Goal: Information Seeking & Learning: Understand process/instructions

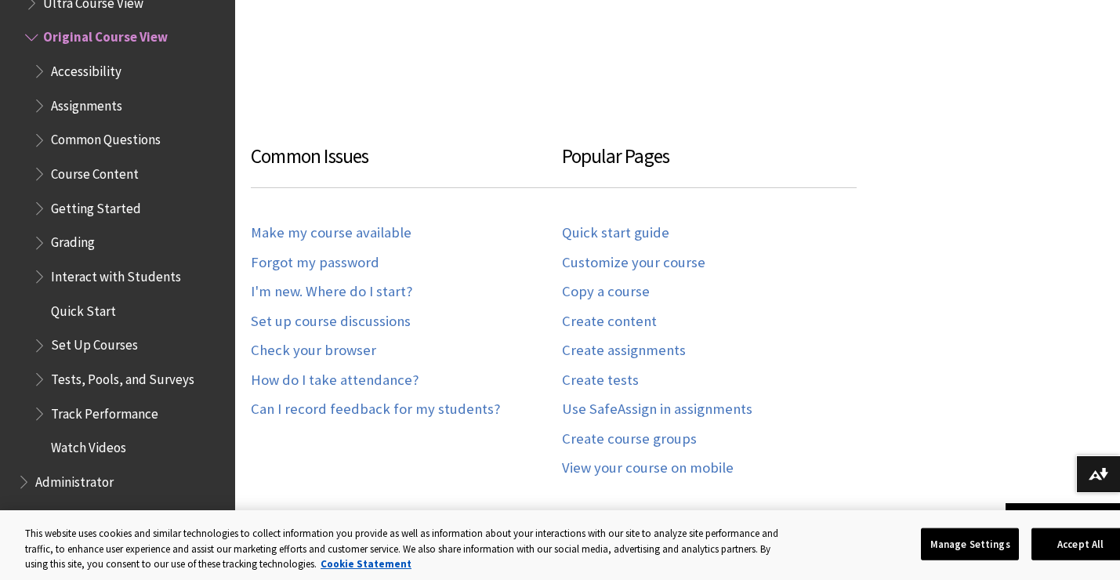
scroll to position [737, 0]
click at [87, 380] on span "Tests, Pools, and Surveys" at bounding box center [122, 376] width 143 height 21
click at [44, 381] on span "Book outline for Blackboard Learn Help" at bounding box center [41, 376] width 16 height 20
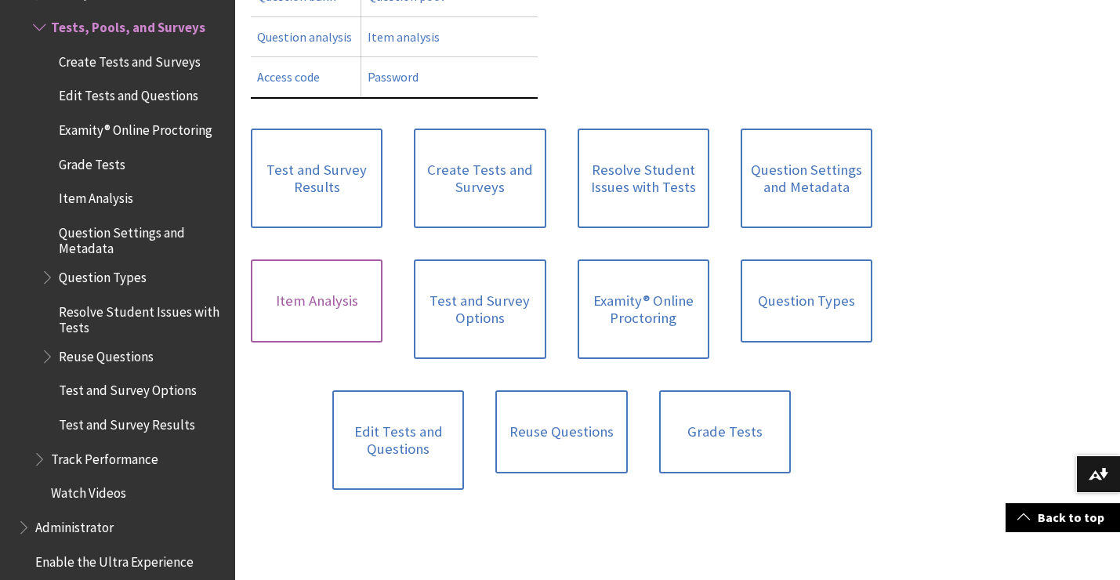
scroll to position [966, 0]
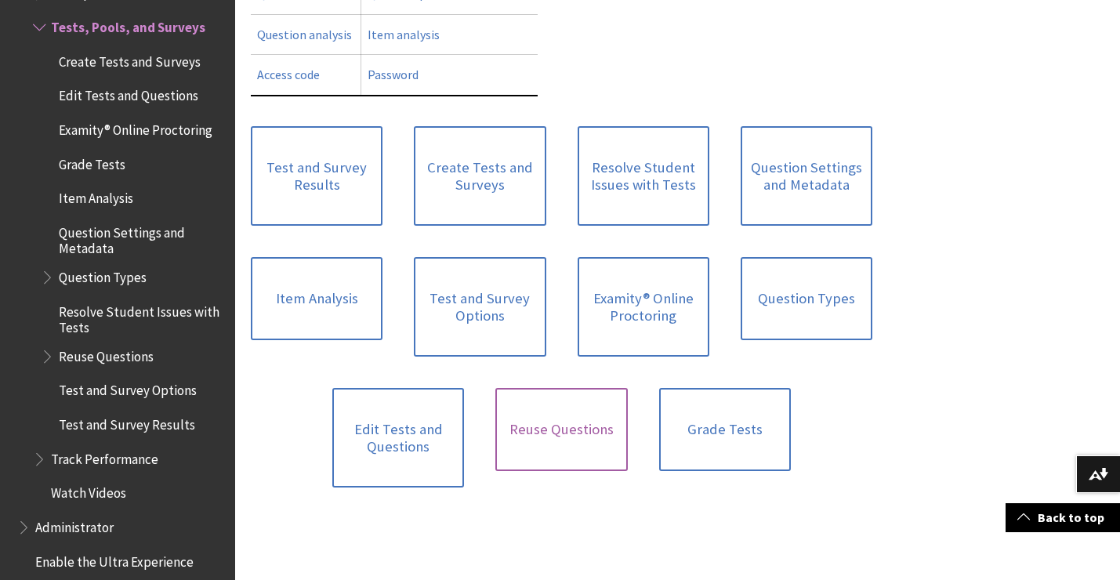
click at [533, 409] on link "Reuse Questions" at bounding box center [561, 429] width 132 height 83
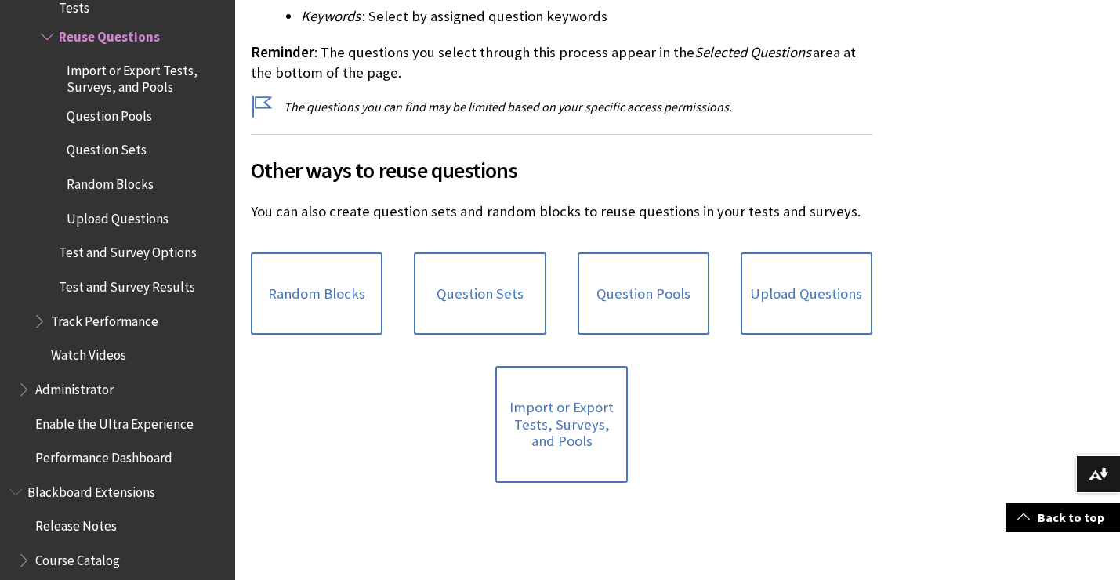
scroll to position [3178, 0]
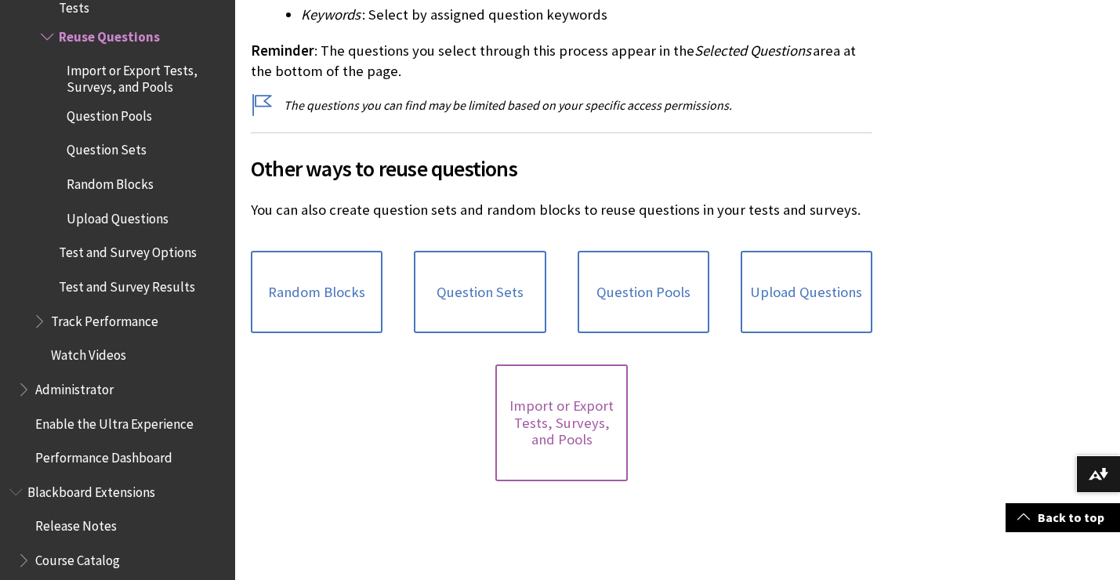
click at [592, 400] on link "Import or Export Tests, Surveys, and Pools" at bounding box center [561, 423] width 132 height 117
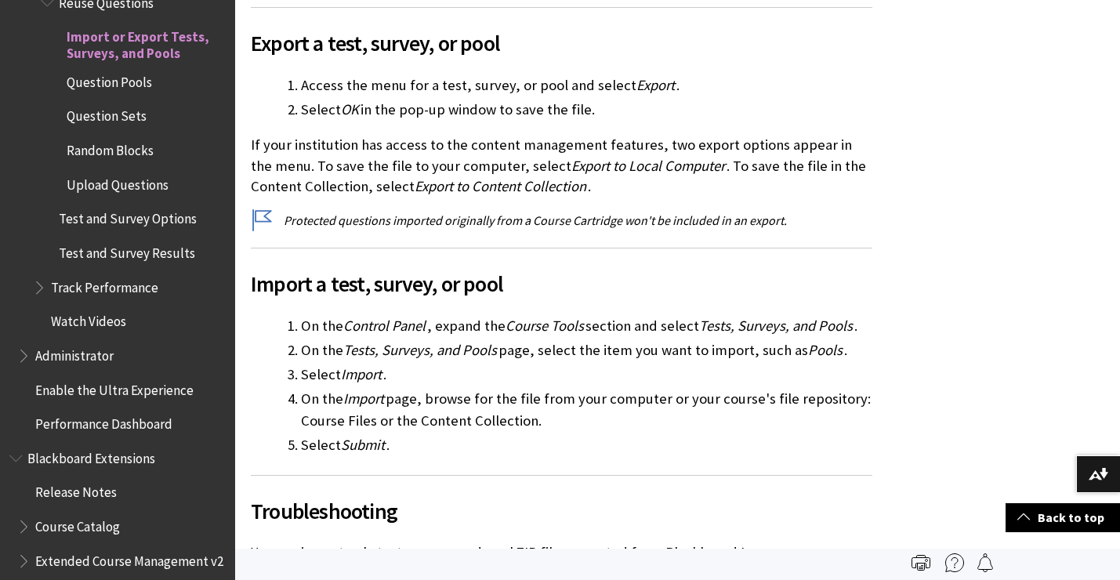
scroll to position [975, 0]
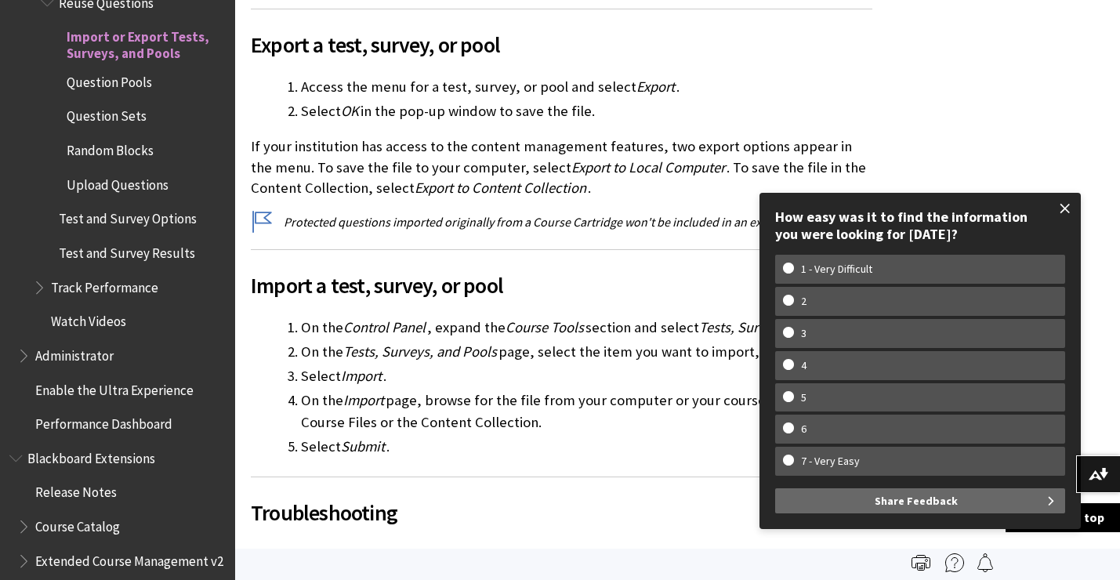
click at [1068, 207] on span at bounding box center [1065, 208] width 33 height 33
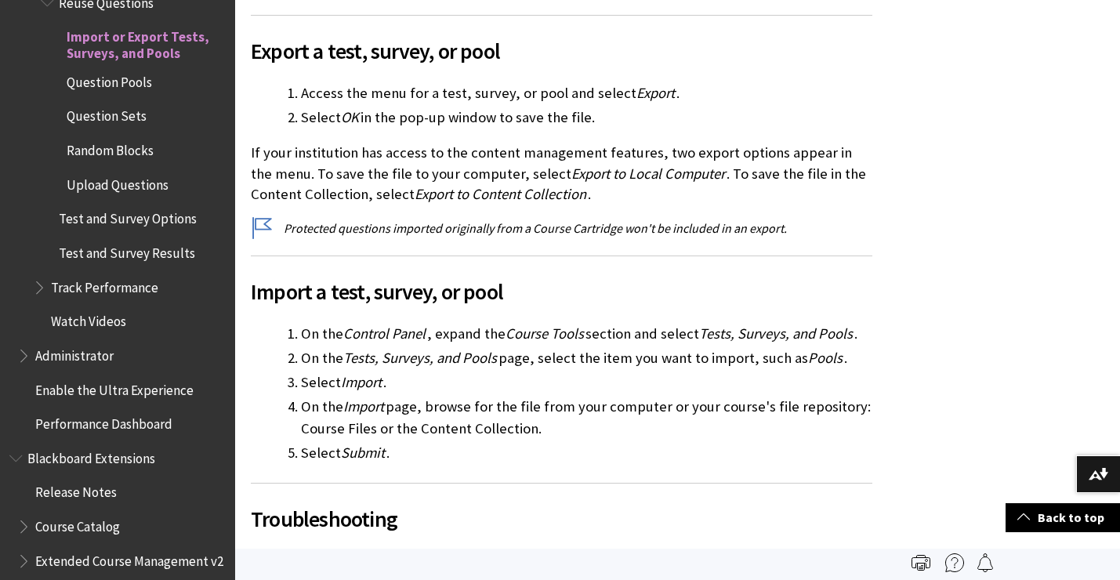
scroll to position [965, 0]
